Goal: Task Accomplishment & Management: Use online tool/utility

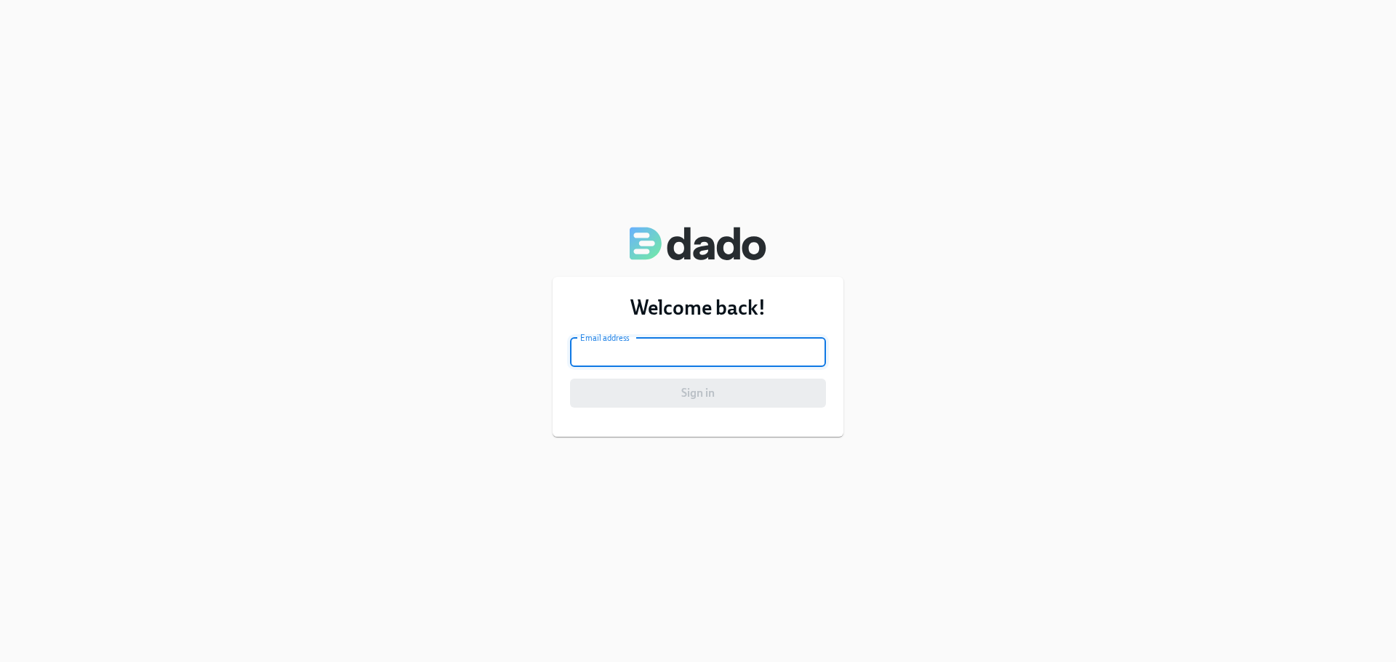
click at [776, 345] on input "email" at bounding box center [698, 352] width 256 height 29
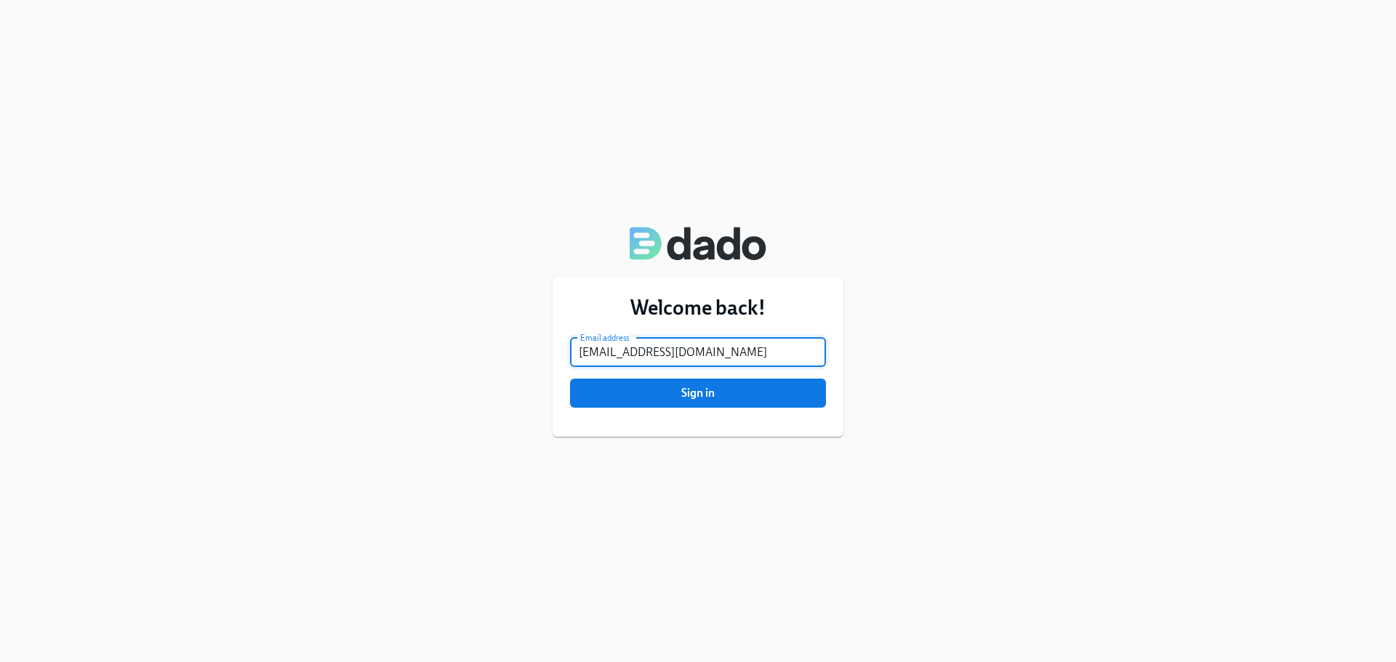
type input "[EMAIL_ADDRESS][DOMAIN_NAME]"
click at [570, 379] on button "Sign in" at bounding box center [698, 393] width 256 height 29
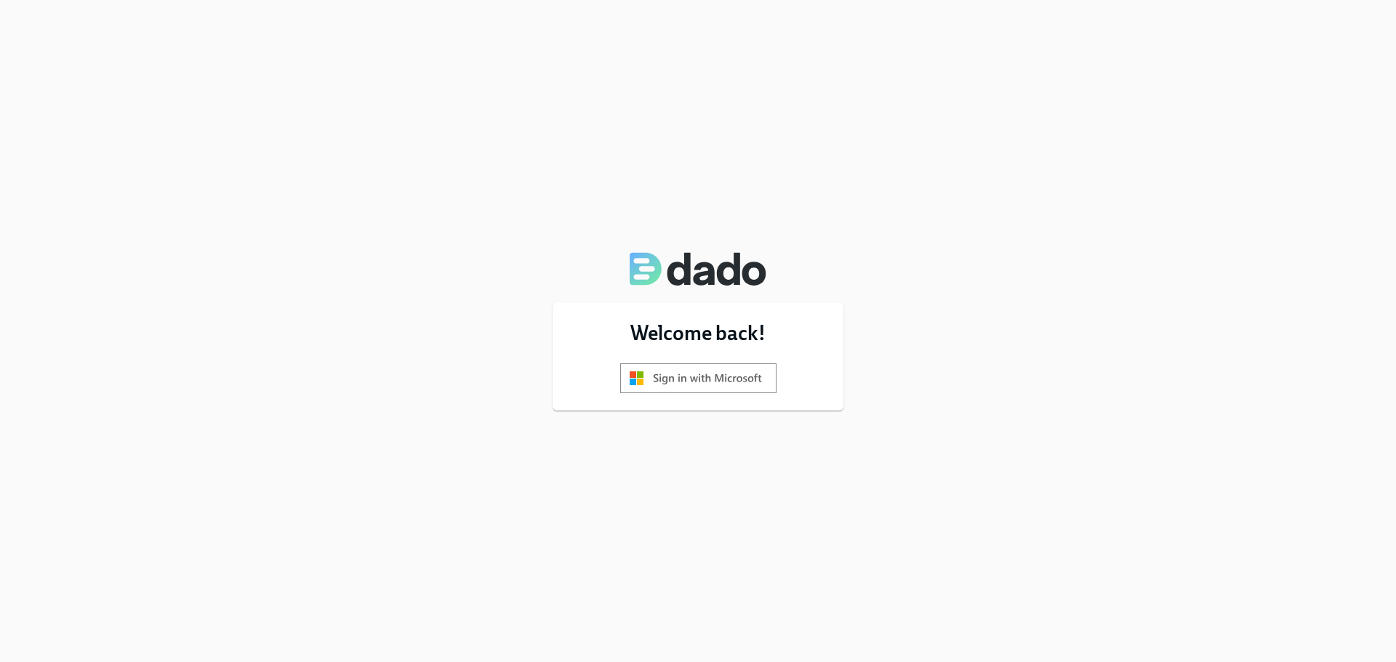
click at [696, 389] on img at bounding box center [698, 378] width 156 height 30
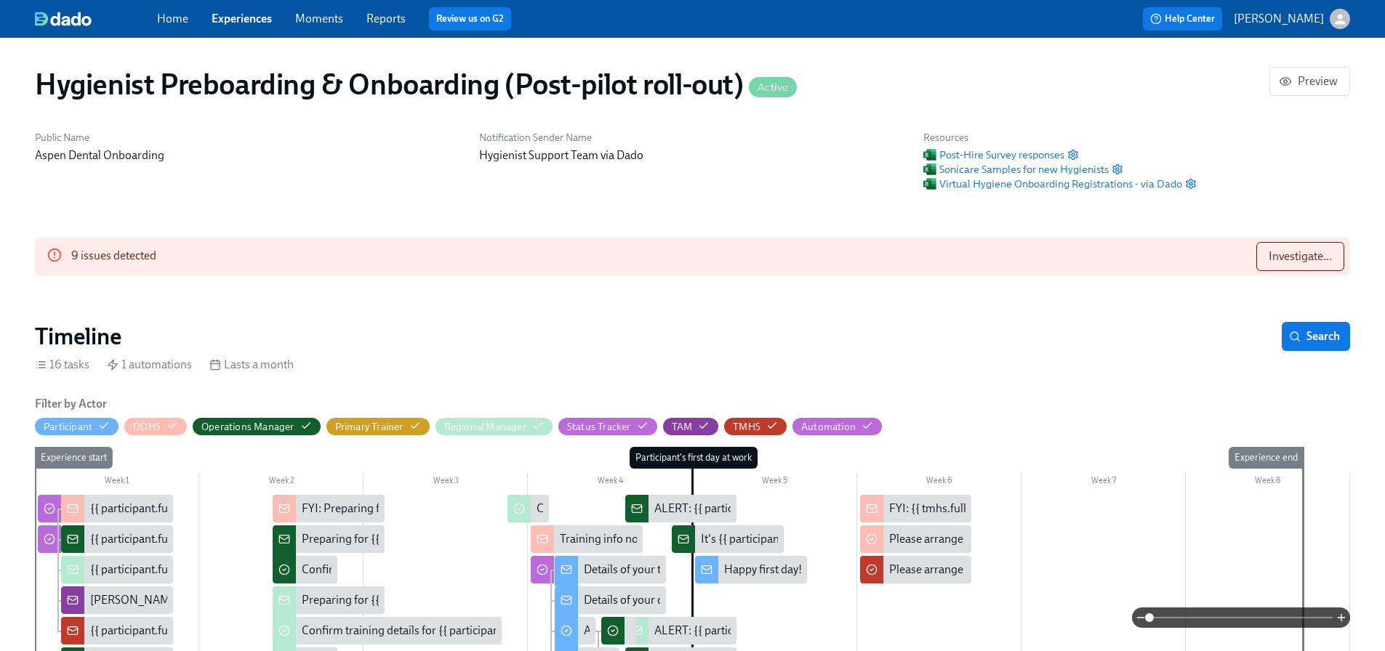
scroll to position [0, 19806]
